Goal: Transaction & Acquisition: Purchase product/service

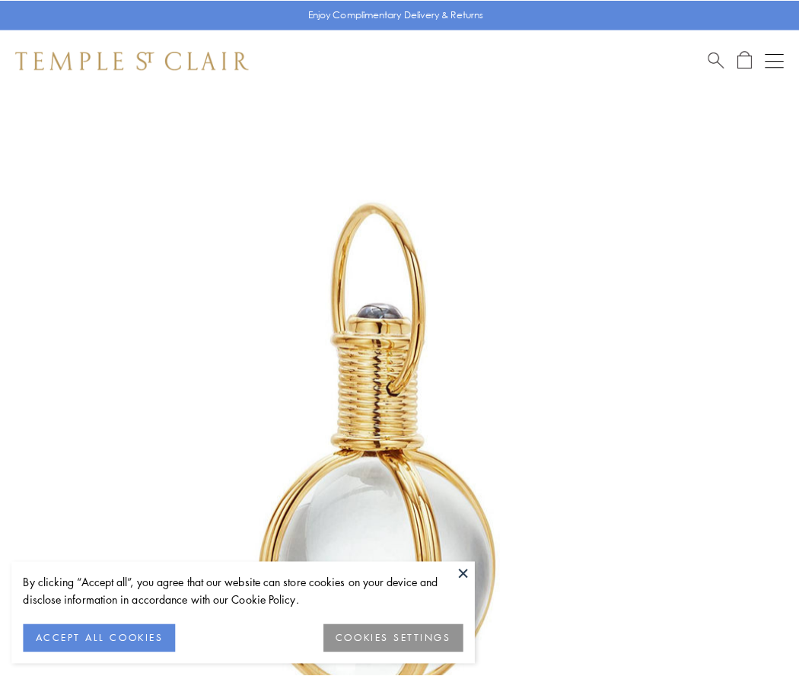
scroll to position [397, 0]
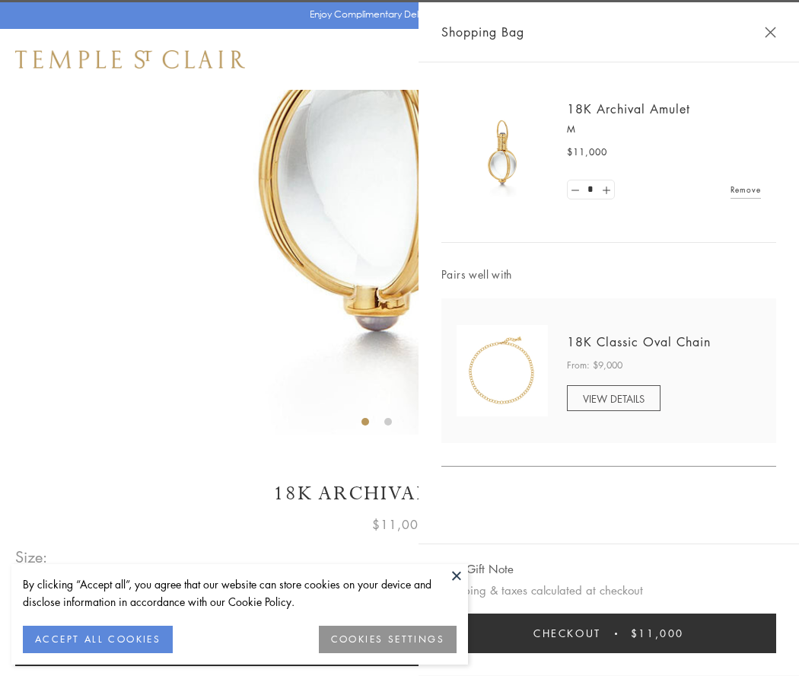
click at [609, 633] on button "Checkout $11,000" at bounding box center [608, 633] width 335 height 40
